Goal: Navigation & Orientation: Find specific page/section

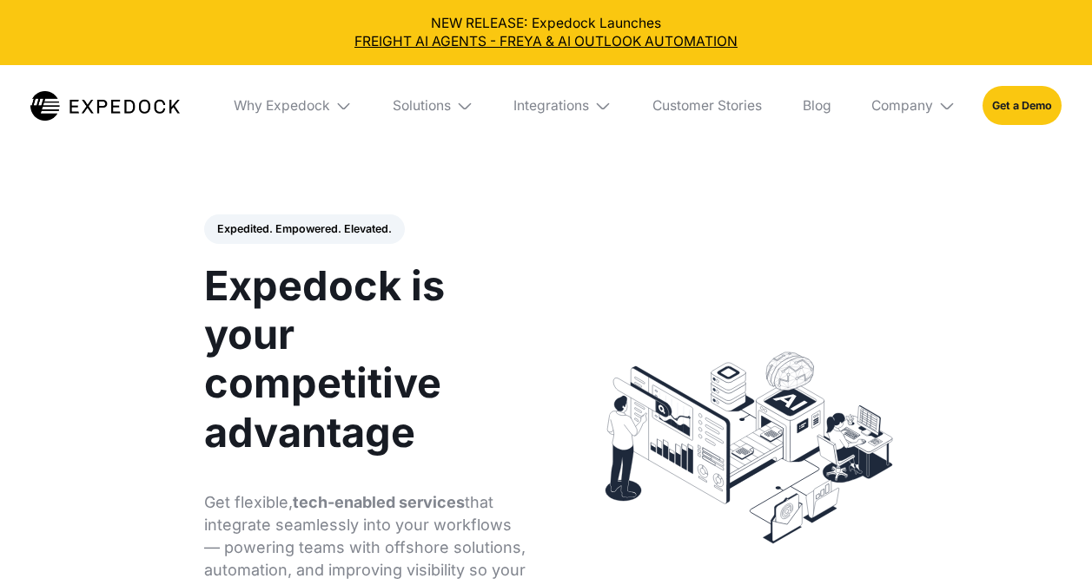
select select
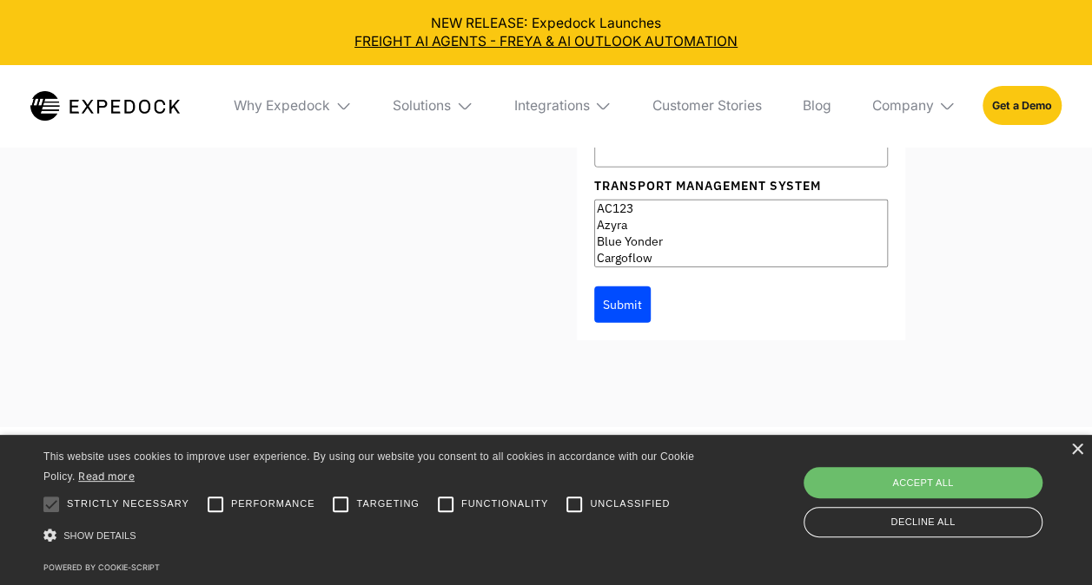
scroll to position [6035, 0]
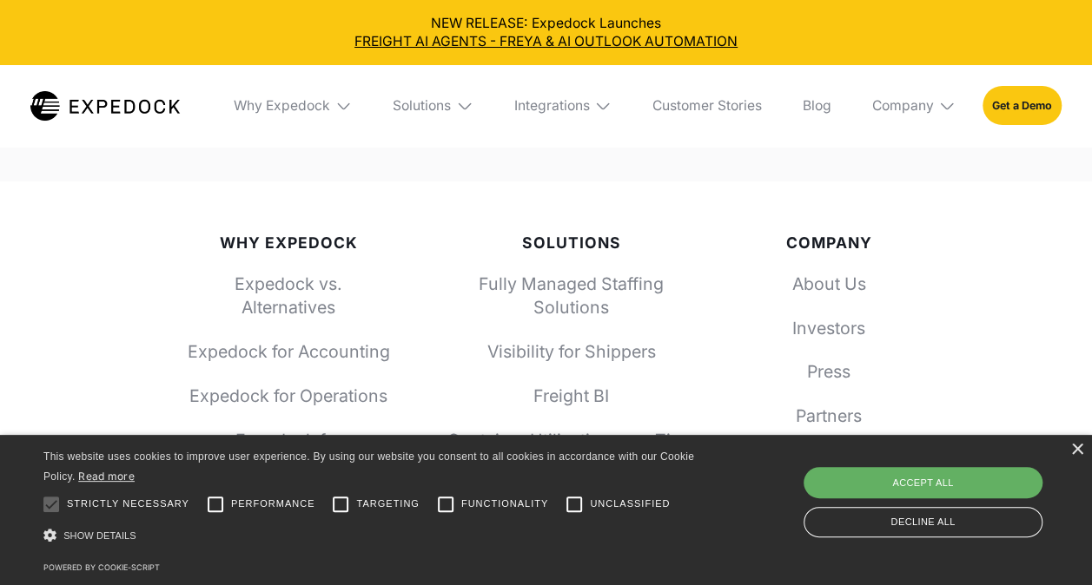
click at [943, 488] on div "Accept all" at bounding box center [922, 482] width 239 height 31
checkbox input "true"
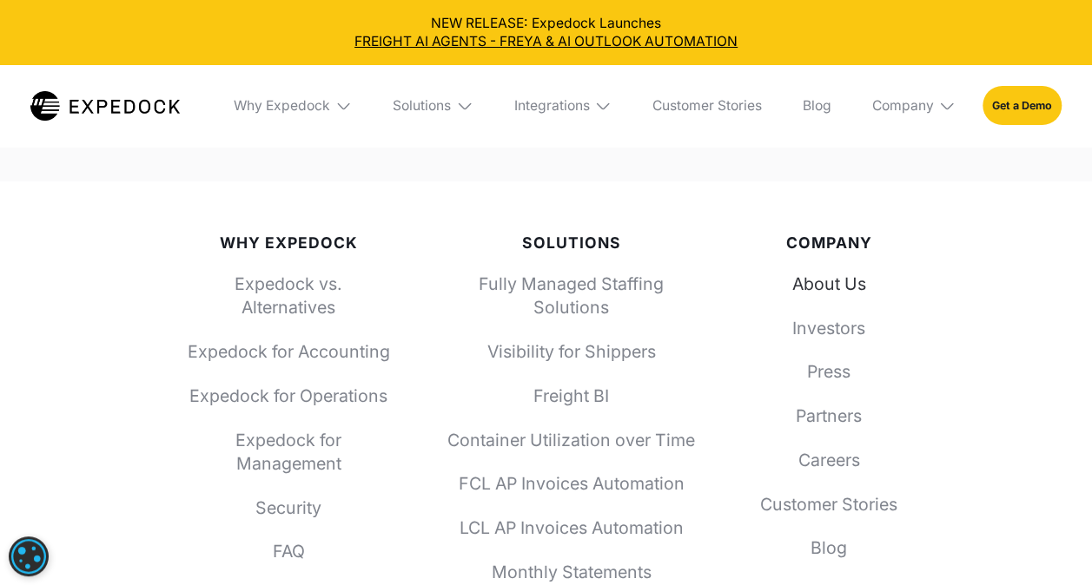
click at [868, 292] on link "About Us" at bounding box center [828, 284] width 152 height 23
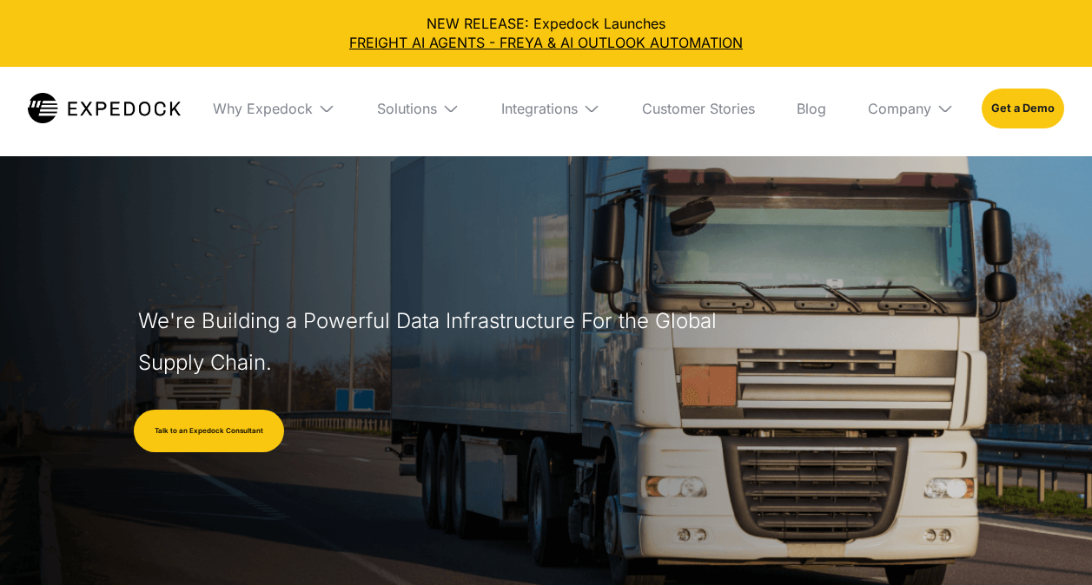
select select
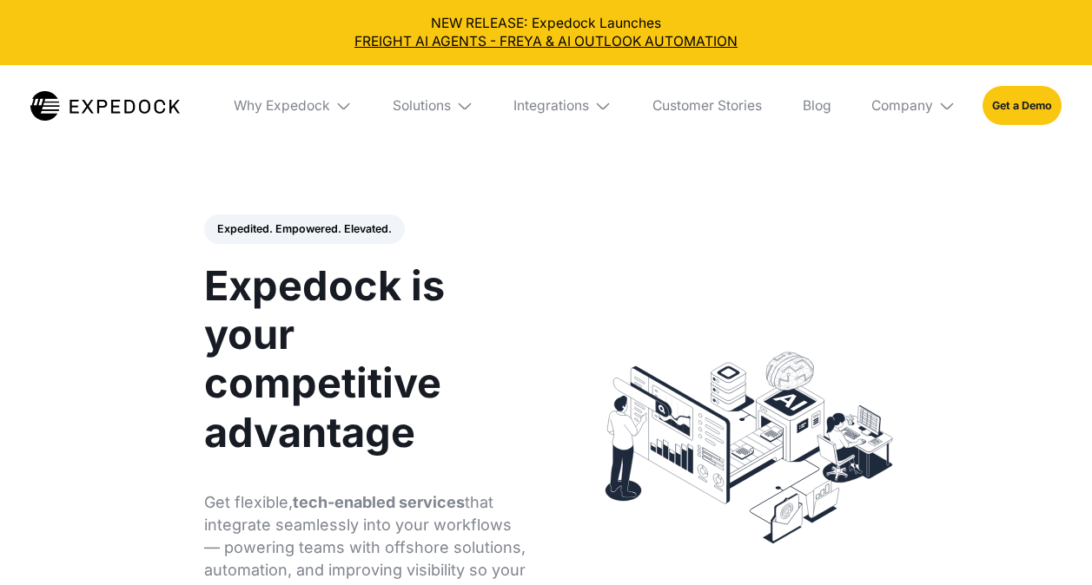
select select
